Goal: Information Seeking & Learning: Understand process/instructions

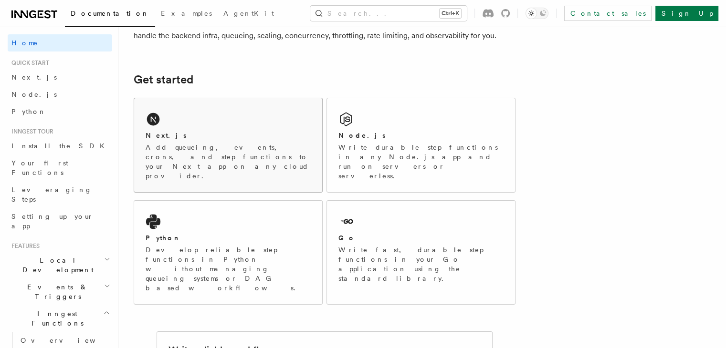
drag, startPoint x: 0, startPoint y: 0, endPoint x: 245, endPoint y: 131, distance: 278.1
click at [245, 131] on div "Next.js" at bounding box center [228, 136] width 165 height 10
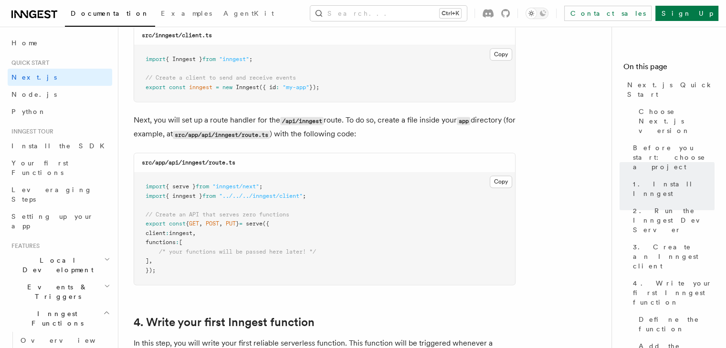
scroll to position [1231, 0]
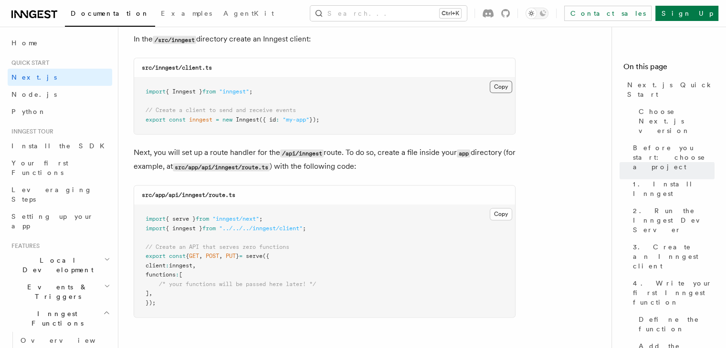
click at [499, 90] on button "Copy Copied" at bounding box center [500, 87] width 22 height 12
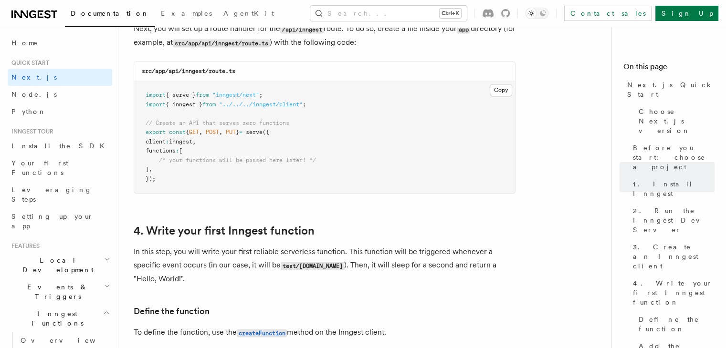
scroll to position [1357, 0]
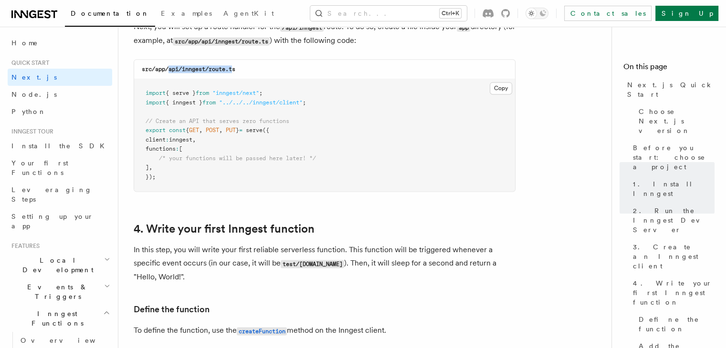
drag, startPoint x: 234, startPoint y: 69, endPoint x: 170, endPoint y: 70, distance: 64.4
click at [170, 70] on code "src/app/api/inngest/route.ts" at bounding box center [189, 69] width 94 height 7
drag, startPoint x: 151, startPoint y: 146, endPoint x: 229, endPoint y: 154, distance: 77.7
click at [229, 154] on pre "import { serve } from "inngest/next" ; import { inngest } from "../../../innges…" at bounding box center [324, 135] width 381 height 112
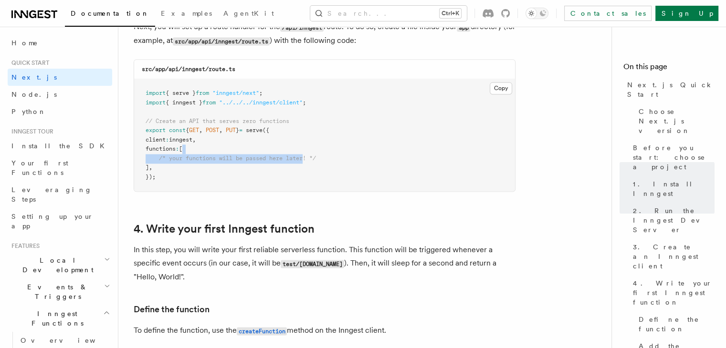
drag, startPoint x: 229, startPoint y: 154, endPoint x: 302, endPoint y: 163, distance: 74.0
click at [302, 163] on pre "import { serve } from "inngest/next" ; import { inngest } from "../../../innges…" at bounding box center [324, 135] width 381 height 112
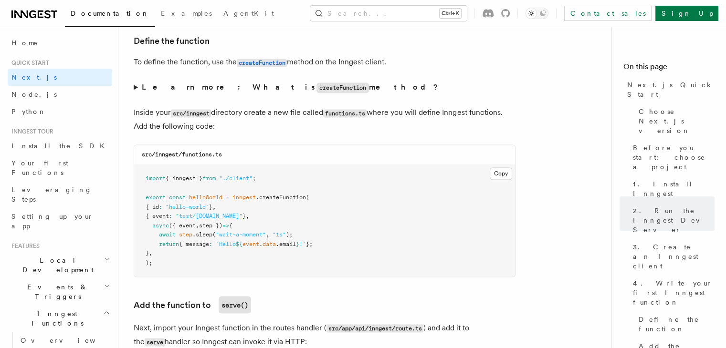
scroll to position [1593, 0]
